Goal: Task Accomplishment & Management: Use online tool/utility

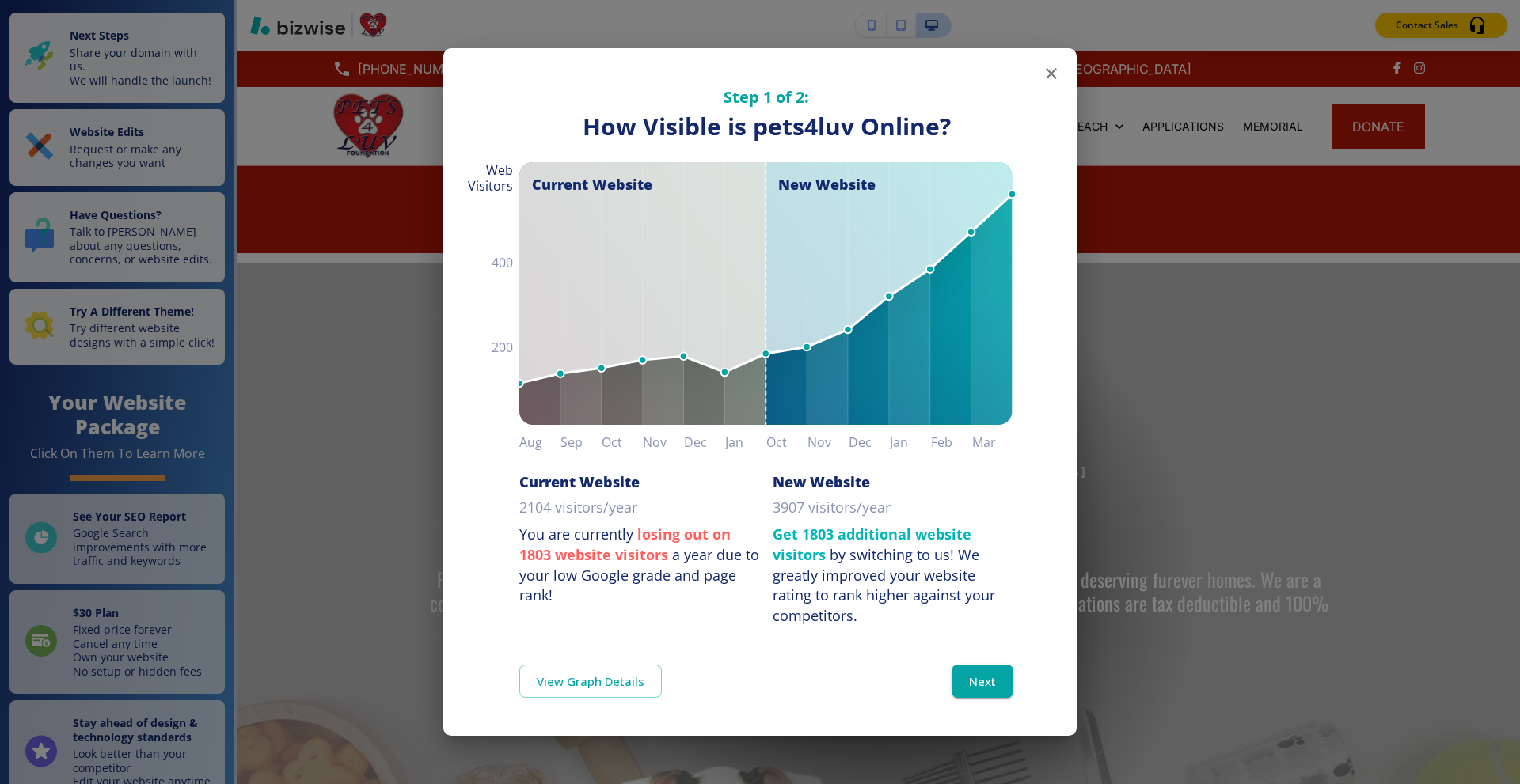
click at [1061, 76] on button "button" at bounding box center [1051, 73] width 31 height 31
